Goal: Information Seeking & Learning: Learn about a topic

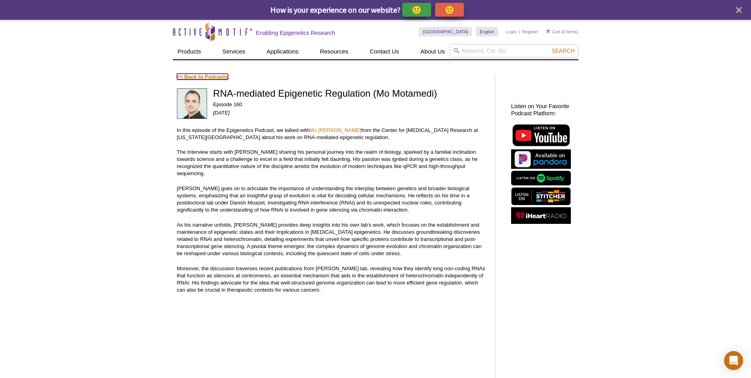
click at [184, 78] on link "<< Back to Podcasts" at bounding box center [202, 77] width 51 height 6
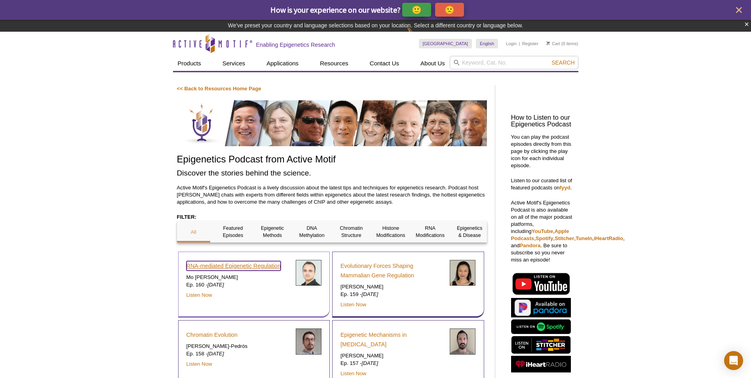
click at [265, 265] on link "RNA-mediated Epigenetic Regulation" at bounding box center [234, 266] width 94 height 10
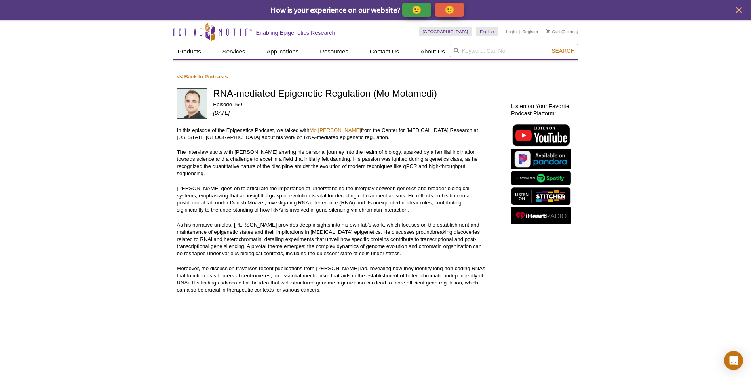
click at [167, 84] on div "Active Motif Logo Enabling Epigenetics Research 0 Search Skip to content Active…" at bounding box center [375, 368] width 751 height 696
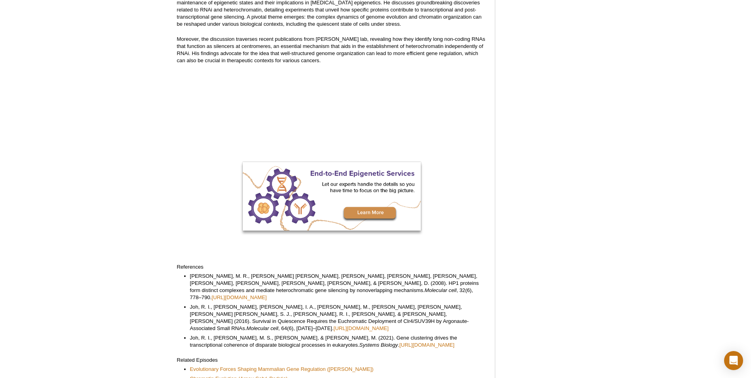
scroll to position [112, 0]
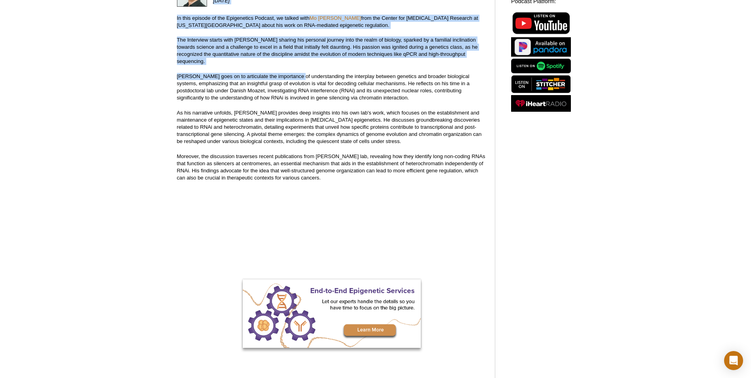
drag, startPoint x: 214, startPoint y: 87, endPoint x: 322, endPoint y: 173, distance: 137.5
click at [322, 173] on div "<< Back to Podcasts RNA-mediated Epigenetic Regulation (Mo [PERSON_NAME]) Episo…" at bounding box center [332, 235] width 310 height 548
copy div "RNA-mediated Epigenetic Regulation (Mo [PERSON_NAME]) Episode 160 [DATE] In thi…"
click at [274, 87] on p "[PERSON_NAME] goes on to articulate the importance of understanding the interpl…" at bounding box center [332, 87] width 310 height 29
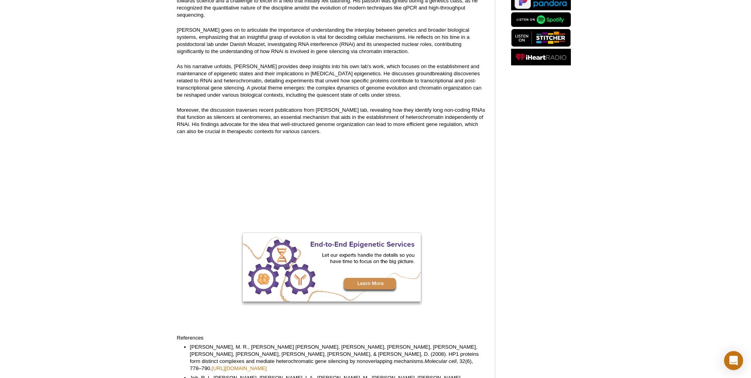
scroll to position [40, 0]
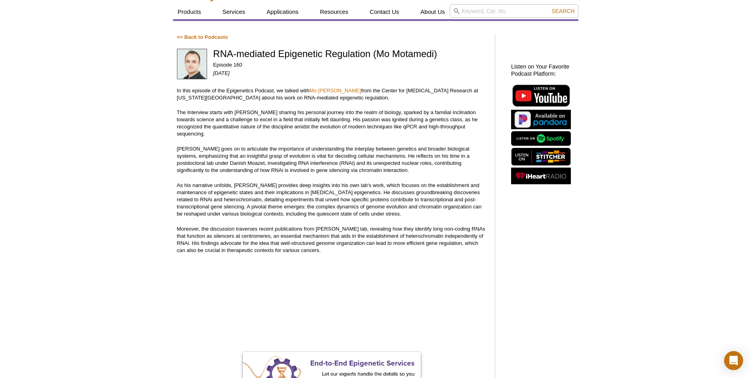
click at [257, 130] on p "The Interview starts with [PERSON_NAME] sharing his personal journey into the r…" at bounding box center [332, 123] width 310 height 29
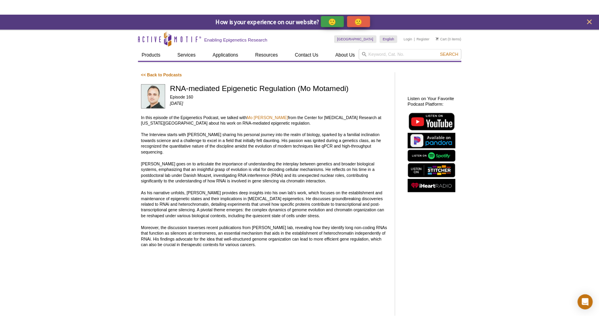
scroll to position [0, 0]
